Goal: Task Accomplishment & Management: Manage account settings

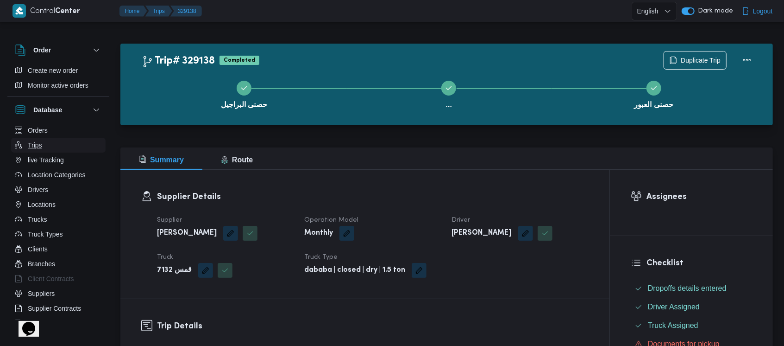
click at [46, 147] on button "Trips" at bounding box center [58, 145] width 95 height 15
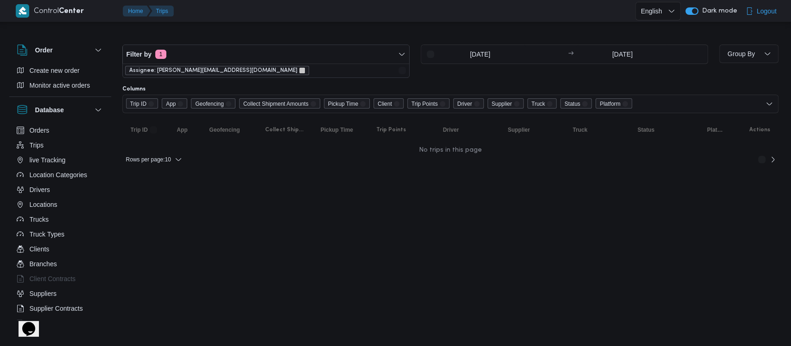
click at [299, 71] on icon "remove selected entity" at bounding box center [302, 71] width 6 height 6
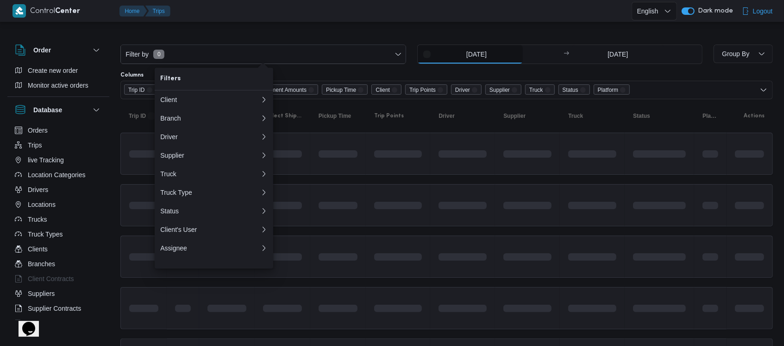
click at [481, 59] on input "3/8/2025" at bounding box center [470, 54] width 105 height 19
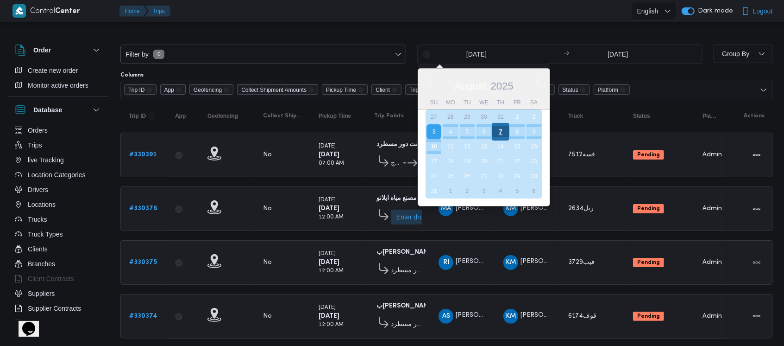
click at [502, 132] on div "7" at bounding box center [501, 132] width 18 height 18
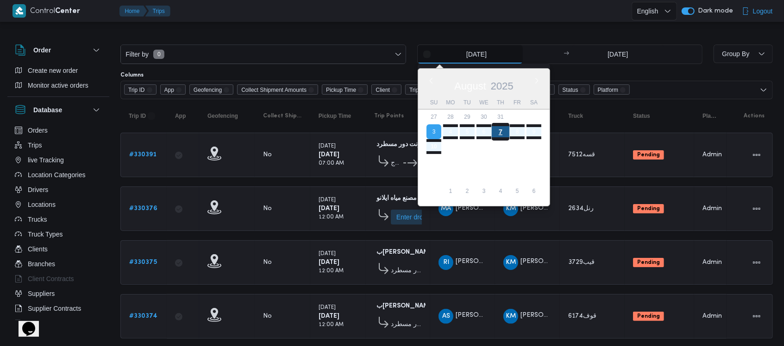
type input "7/8/2025"
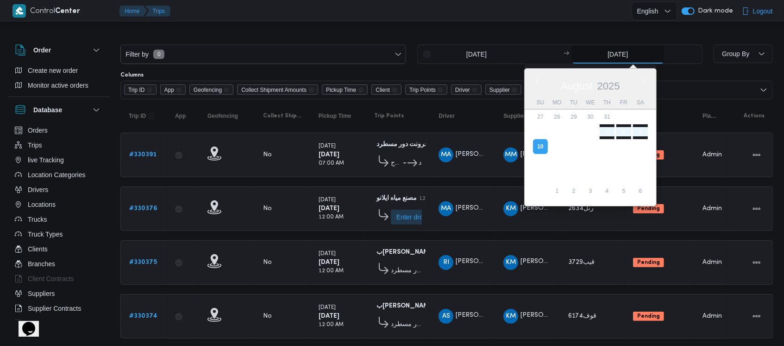
click at [608, 61] on input "10/8/2025" at bounding box center [618, 54] width 92 height 19
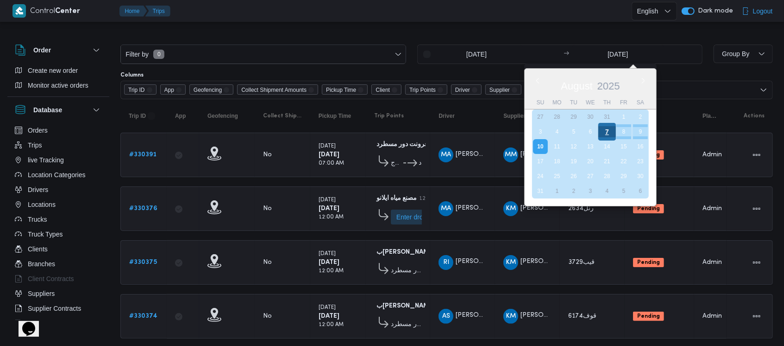
click at [601, 135] on div "7" at bounding box center [608, 132] width 18 height 18
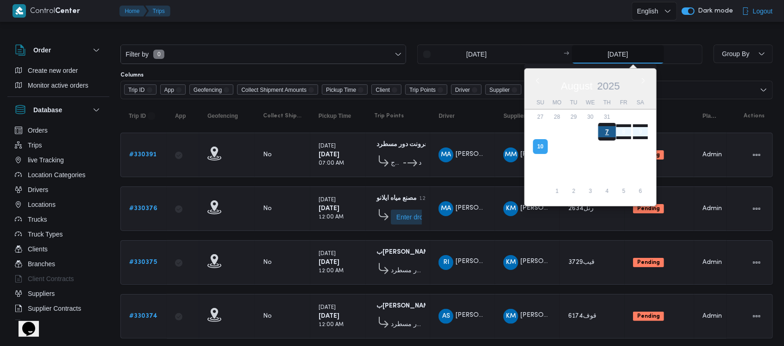
type input "7/8/2025"
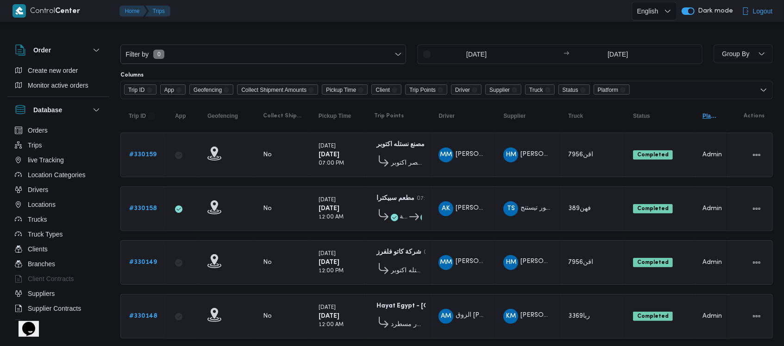
click at [710, 120] on span "Platform Click to sort in ascending order" at bounding box center [710, 115] width 23 height 15
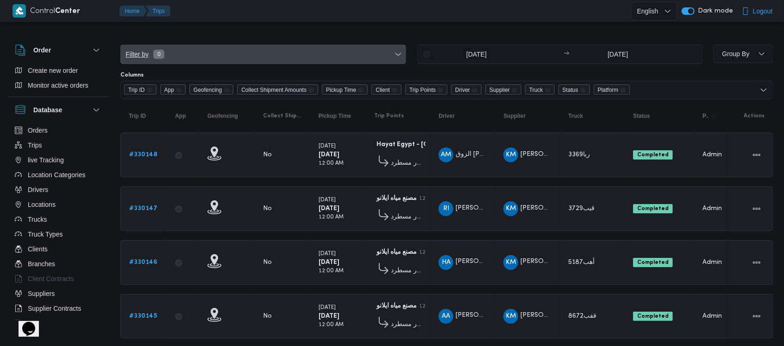
click at [153, 57] on span "0" at bounding box center [158, 54] width 11 height 9
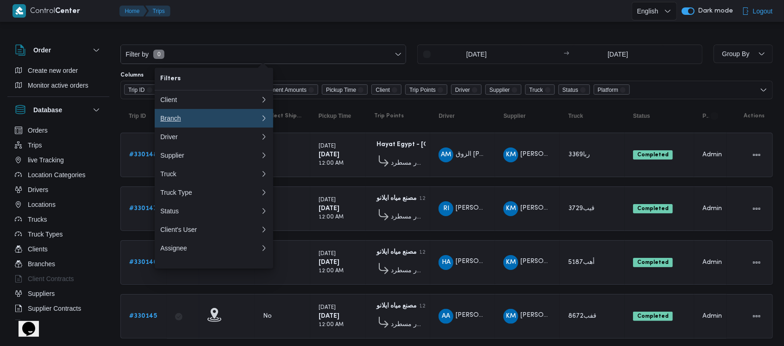
click at [195, 117] on div "Branch" at bounding box center [210, 117] width 100 height 7
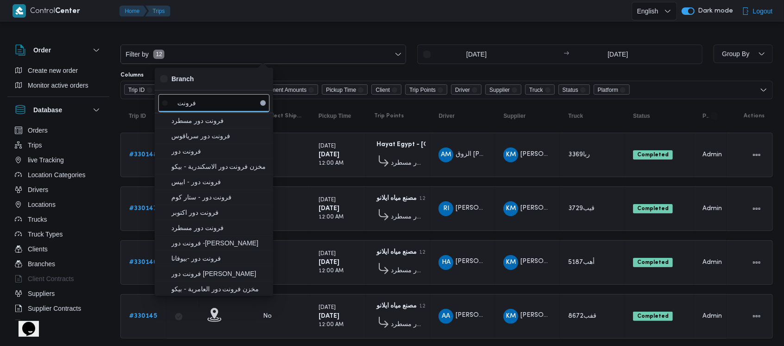
type input "فرونت"
click at [195, 117] on span "فرونت دور مسطرد" at bounding box center [219, 120] width 96 height 11
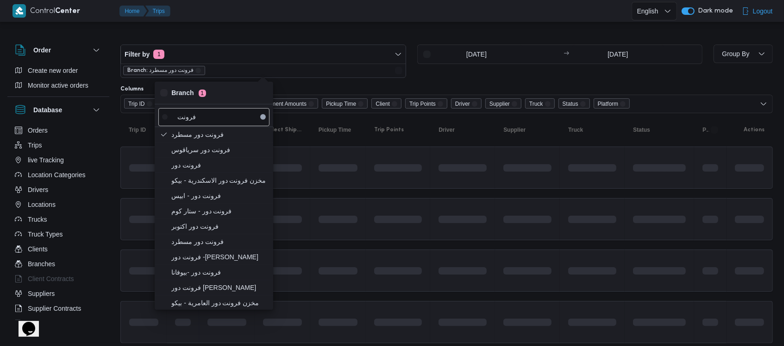
click at [504, 85] on div "Columns" at bounding box center [446, 88] width 653 height 7
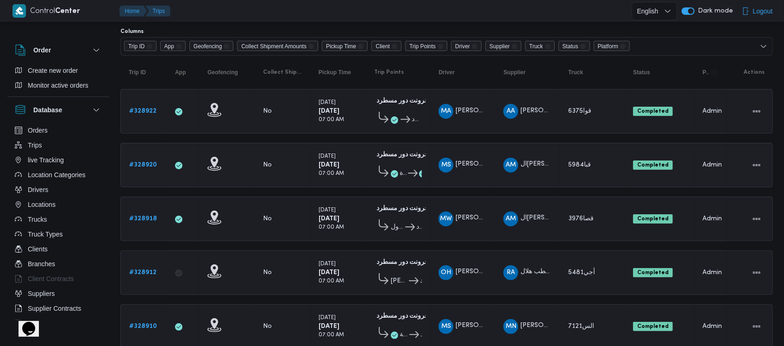
scroll to position [57, 0]
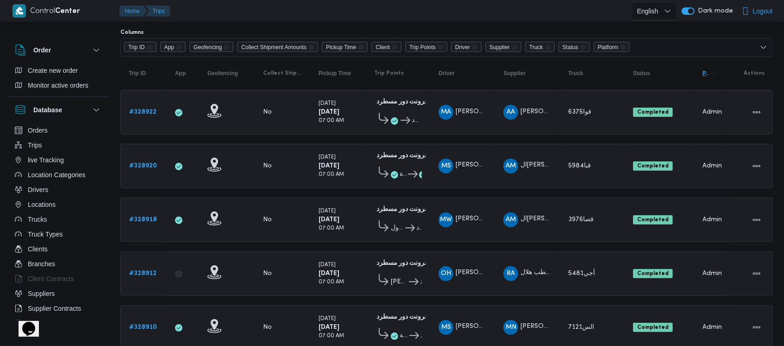
click at [711, 79] on span "Platform Click to sort in descending order" at bounding box center [710, 73] width 23 height 15
click at [711, 79] on span "Platform Click to sort in ascending order" at bounding box center [710, 73] width 23 height 15
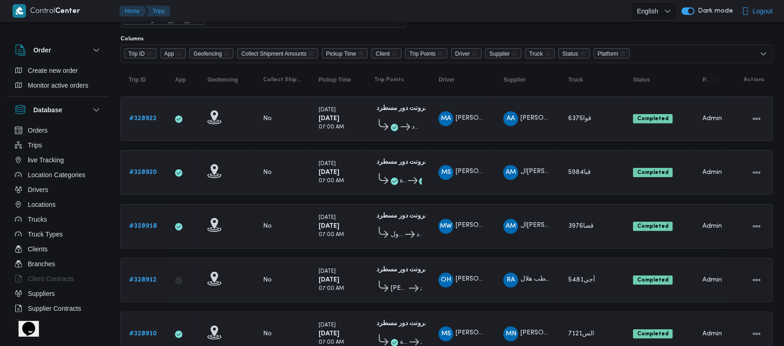
click at [145, 120] on b "# 328922" at bounding box center [142, 118] width 27 height 6
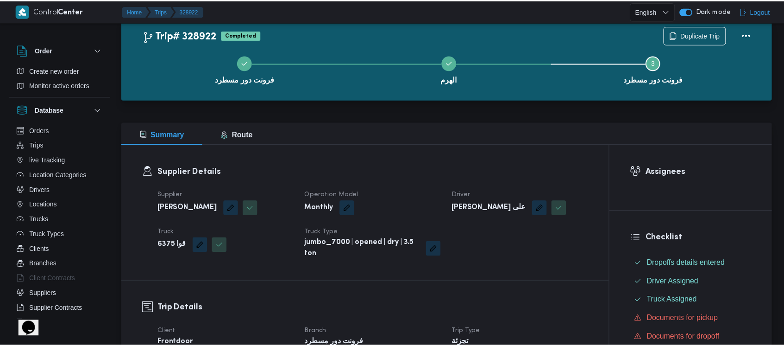
scroll to position [50, 0]
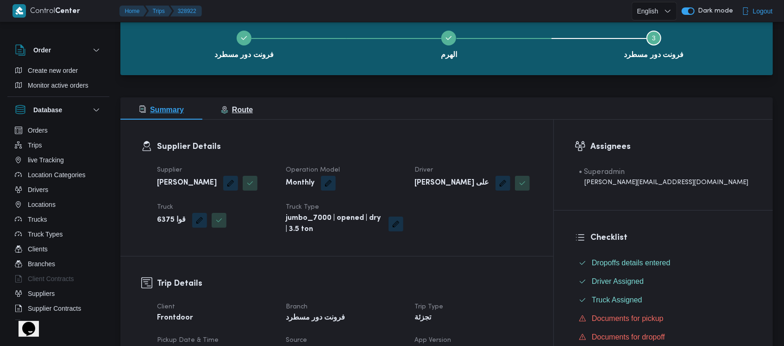
click at [237, 110] on span "Route" at bounding box center [237, 110] width 32 height 8
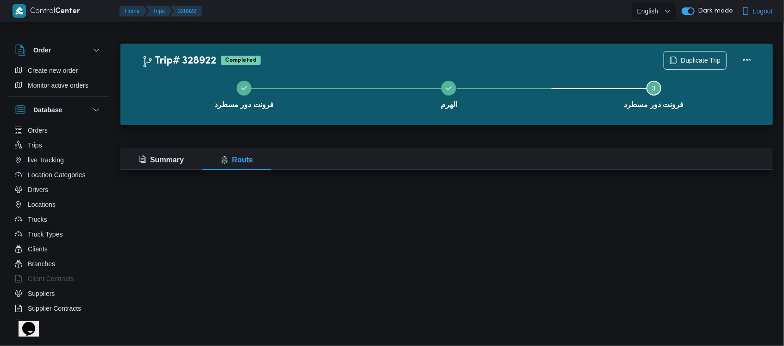
scroll to position [0, 0]
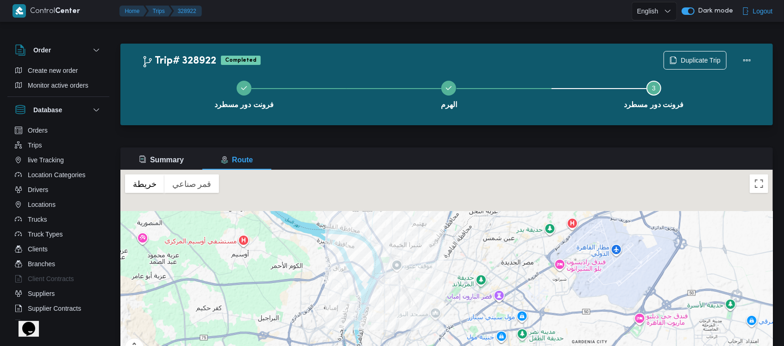
drag, startPoint x: 453, startPoint y: 200, endPoint x: 415, endPoint y: 319, distance: 125.0
click at [415, 319] on div "للتنقّل، يُرجى الضغط على مفاتيح الأسهم." at bounding box center [446, 286] width 653 height 232
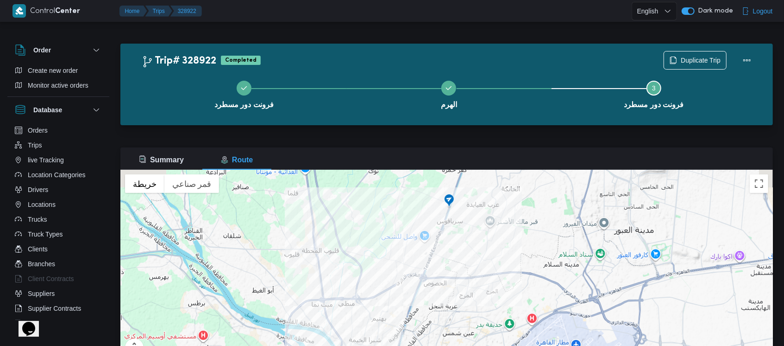
drag, startPoint x: 422, startPoint y: 266, endPoint x: 384, endPoint y: 356, distance: 97.1
click at [384, 345] on html "Control Center Home Trips 328922 English عربي Dark mode Logout Order Create new…" at bounding box center [392, 173] width 784 height 346
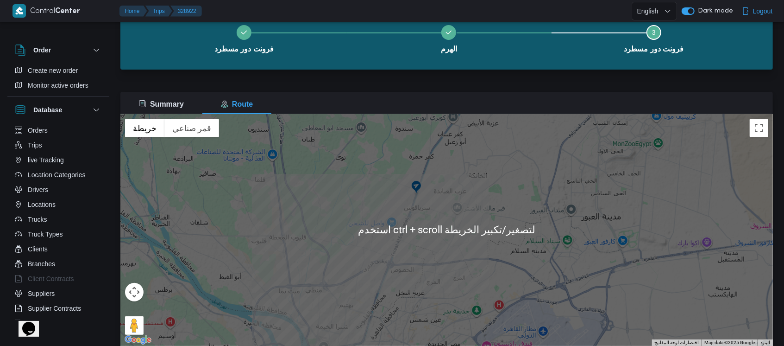
scroll to position [67, 0]
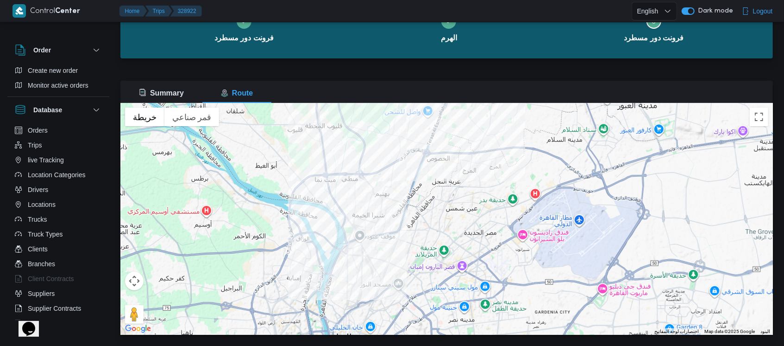
drag, startPoint x: 411, startPoint y: 256, endPoint x: 451, endPoint y: 150, distance: 113.2
click at [451, 150] on div "للتنقّل، يُرجى الضغط على مفاتيح الأسهم." at bounding box center [446, 219] width 653 height 232
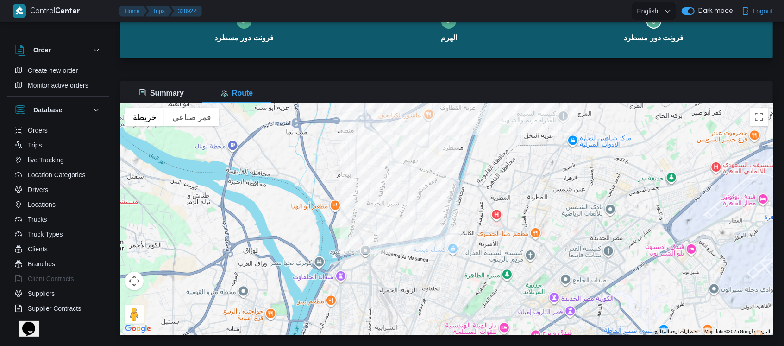
scroll to position [50, 0]
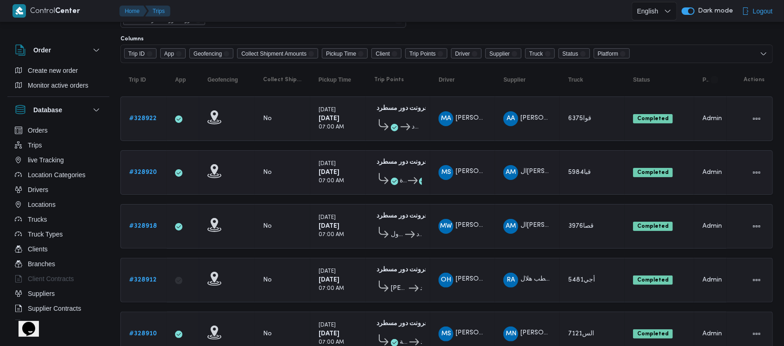
click at [142, 169] on b "# 328920" at bounding box center [143, 172] width 28 height 6
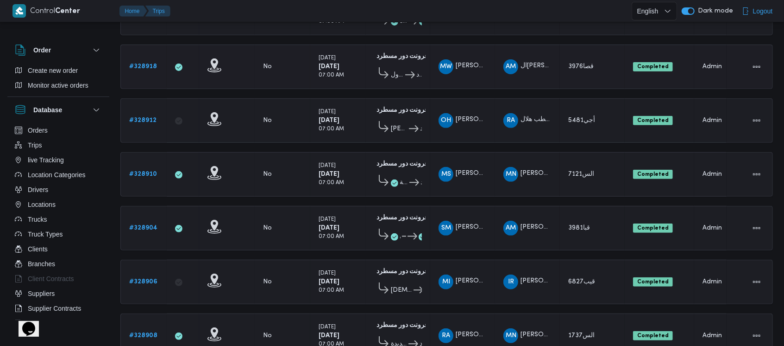
scroll to position [222, 0]
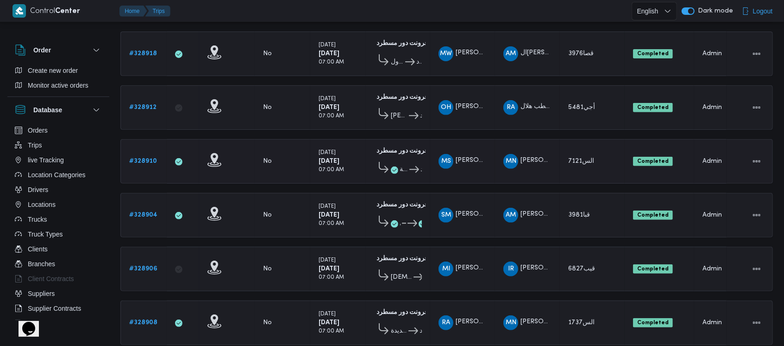
click at [145, 158] on b "# 328910" at bounding box center [143, 161] width 28 height 6
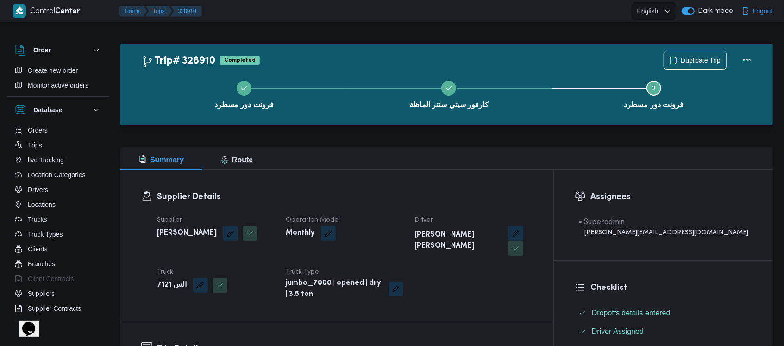
click at [241, 164] on span "Route" at bounding box center [237, 160] width 32 height 8
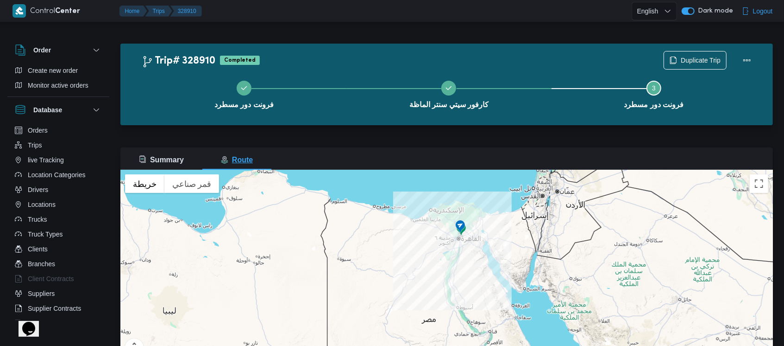
scroll to position [4, 0]
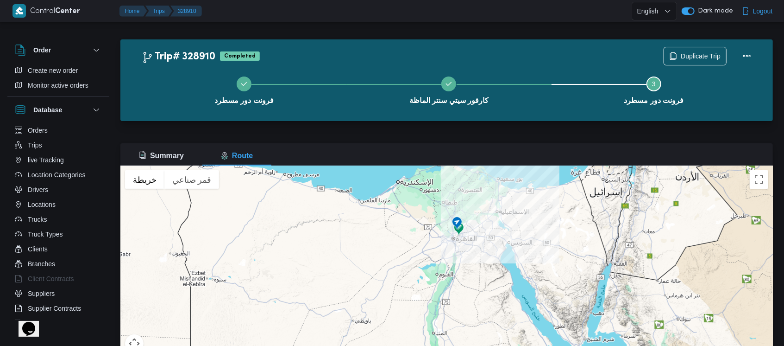
drag, startPoint x: 459, startPoint y: 216, endPoint x: 455, endPoint y: 241, distance: 25.2
click at [455, 241] on div "للتنقّل، يُرجى الضغط على مفاتيح الأسهم." at bounding box center [446, 281] width 653 height 232
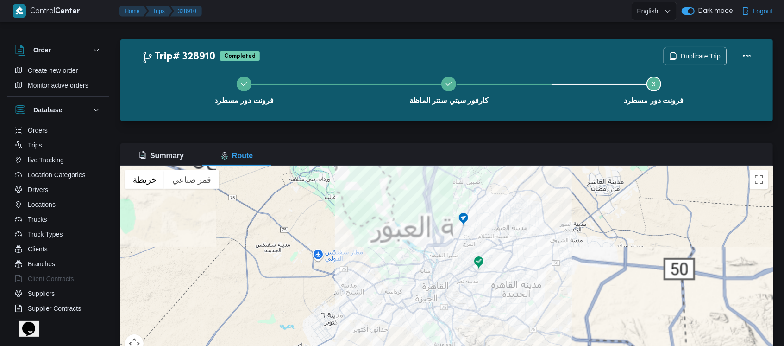
drag, startPoint x: 463, startPoint y: 200, endPoint x: 458, endPoint y: 284, distance: 84.0
click at [458, 284] on div "للتنقّل، يُرجى الضغط على مفاتيح الأسهم." at bounding box center [446, 281] width 653 height 232
